Goal: Information Seeking & Learning: Find specific page/section

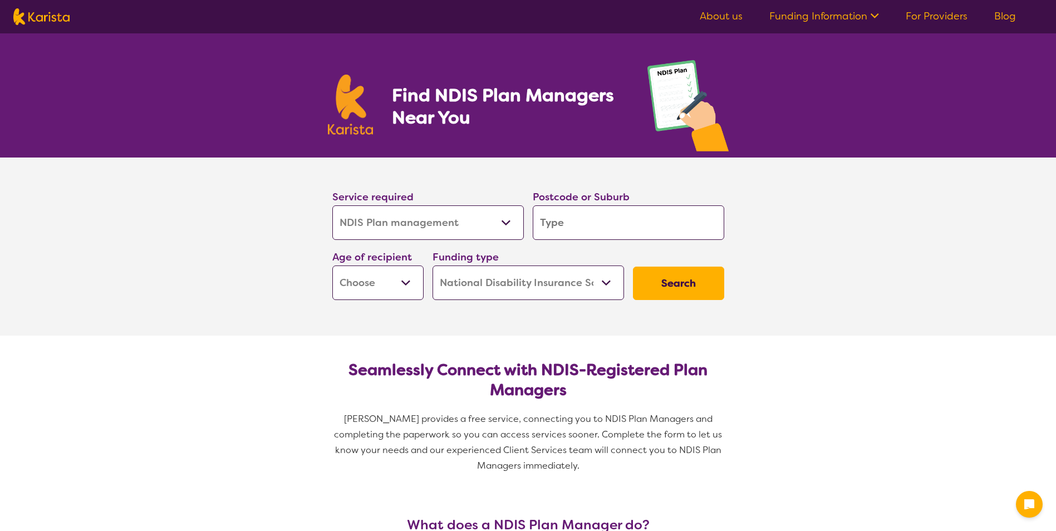
select select "NDIS Plan management"
select select "NDIS"
select select "NDIS Plan management"
select select "NDIS"
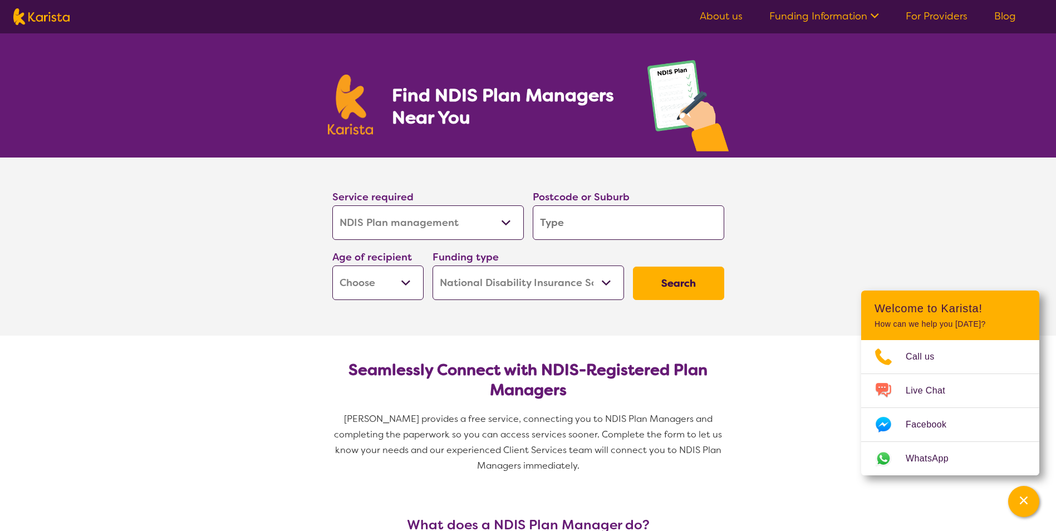
click at [568, 226] on input "search" at bounding box center [628, 222] width 191 height 35
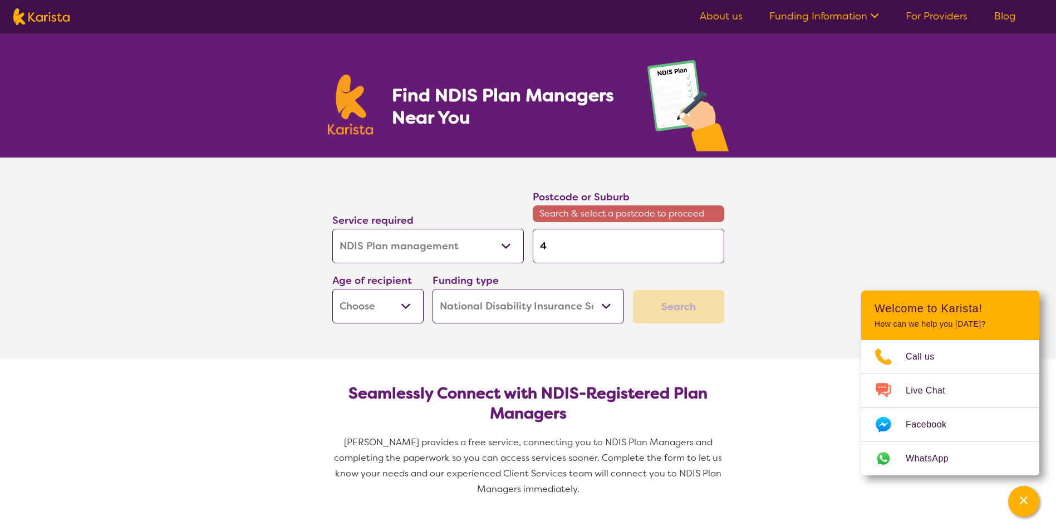
type input "4"
type input "45"
type input "450"
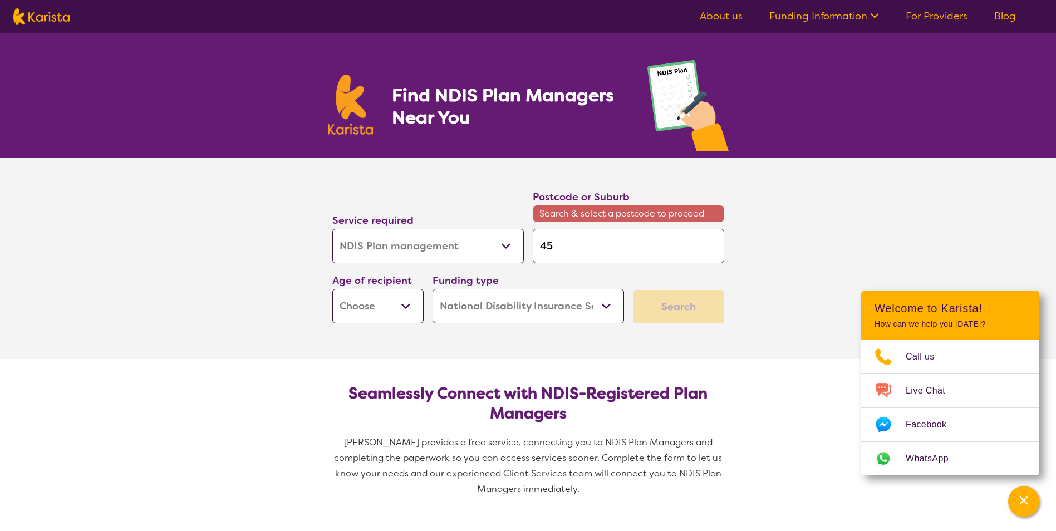
type input "450"
type input "4503"
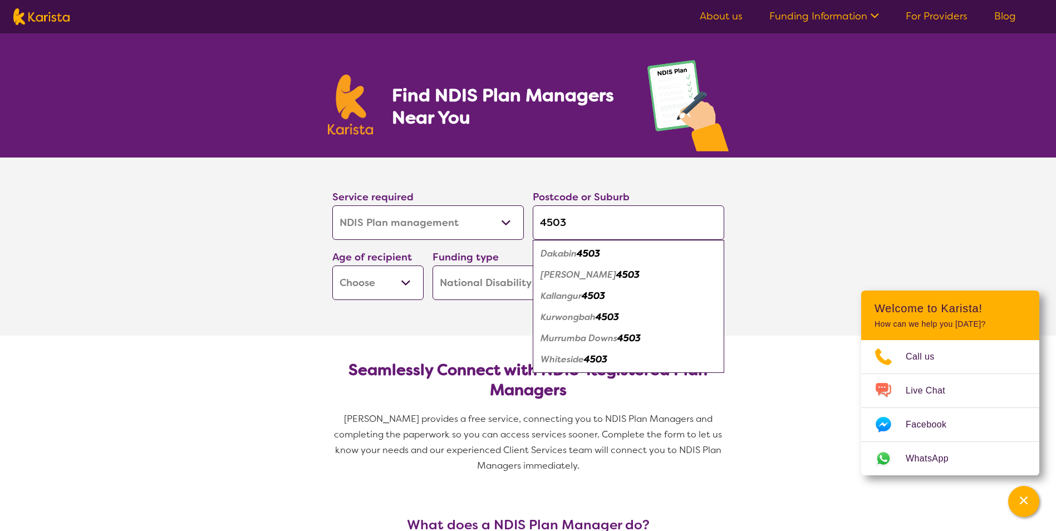
type input "4503"
click at [600, 338] on em "Murrumba Downs" at bounding box center [578, 338] width 77 height 12
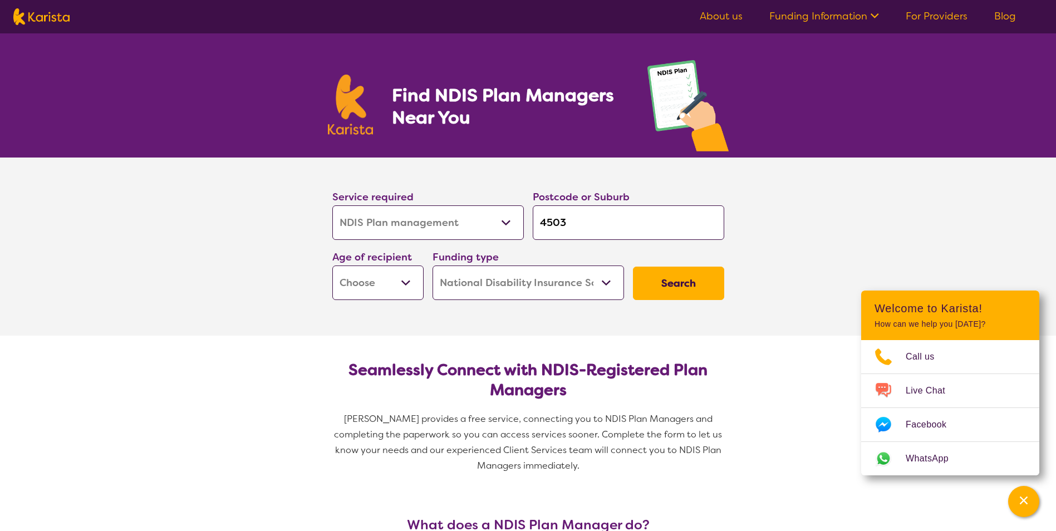
click at [407, 288] on select "Early Childhood - 0 to 9 Child - 10 to 11 Adolescent - 12 to 17 Adult - 18 to 6…" at bounding box center [377, 283] width 91 height 35
select select "AD"
click at [332, 266] on select "Early Childhood - 0 to 9 Child - 10 to 11 Adolescent - 12 to 17 Adult - 18 to 6…" at bounding box center [377, 283] width 91 height 35
select select "AD"
click at [676, 281] on button "Search" at bounding box center [678, 283] width 91 height 33
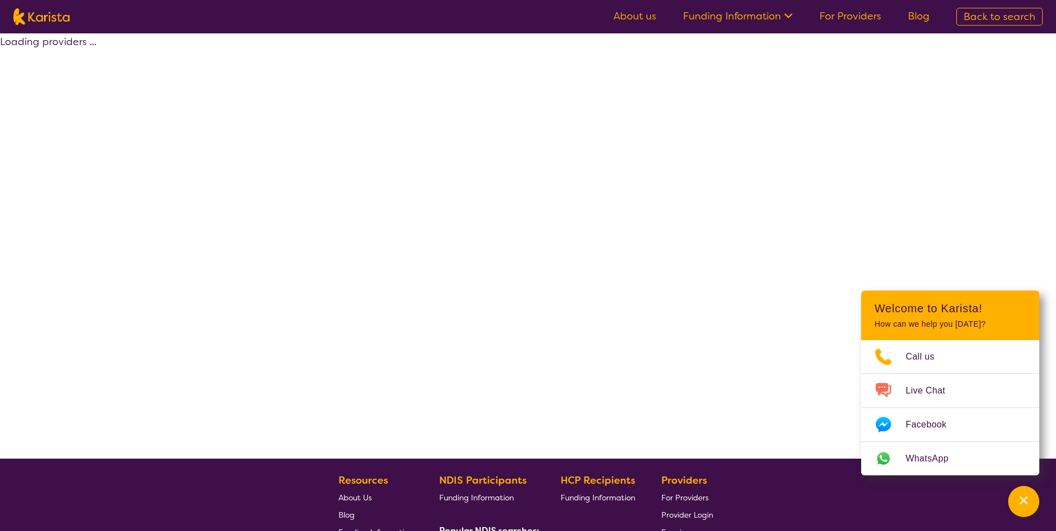
select select "by_score"
